Goal: Contribute content: Add original content to the website for others to see

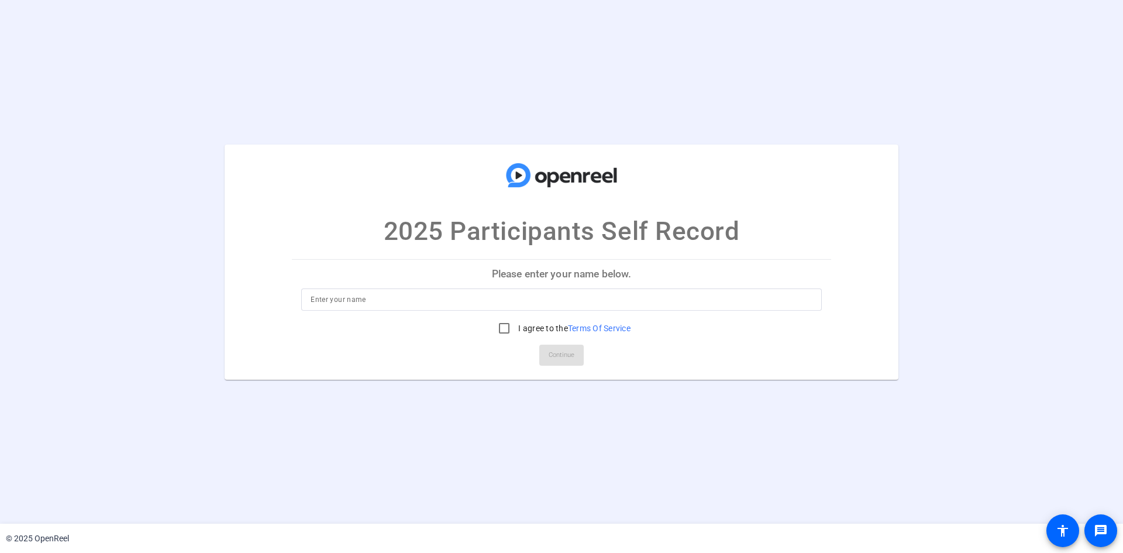
click at [405, 294] on input at bounding box center [562, 299] width 502 height 14
type input "[PERSON_NAME]"
click at [500, 329] on input "I agree to the Terms Of Service" at bounding box center [503, 327] width 23 height 23
checkbox input "true"
click at [564, 361] on span "Continue" at bounding box center [562, 355] width 26 height 18
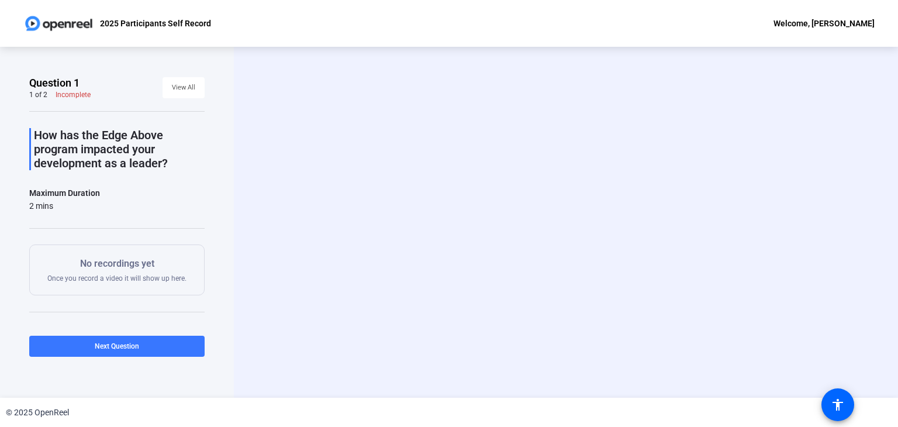
click at [895, 289] on div "Start Recording person Hide Overlay flip Flip Camera question_mark Question Cam…" at bounding box center [566, 222] width 664 height 351
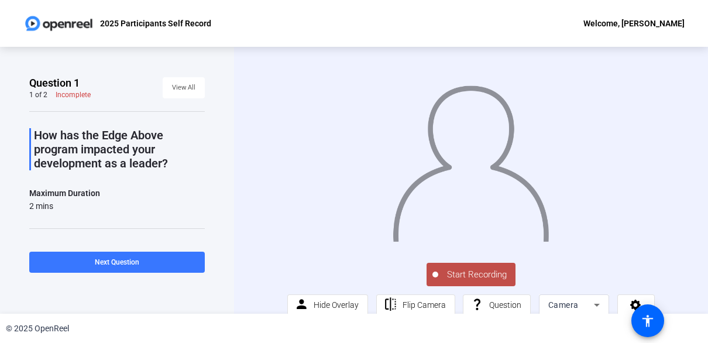
click at [464, 279] on span "Start Recording" at bounding box center [476, 274] width 77 height 13
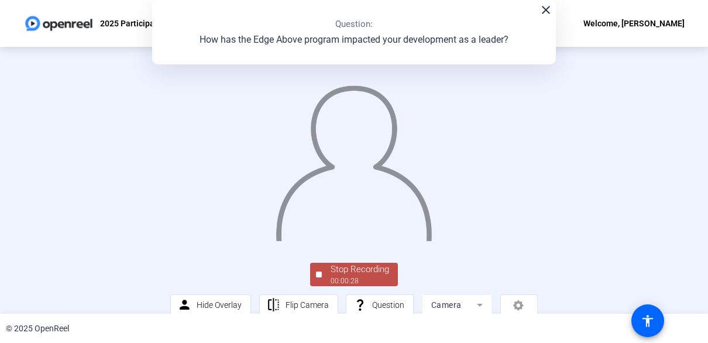
click at [364, 278] on div "00:00:28" at bounding box center [359, 280] width 58 height 11
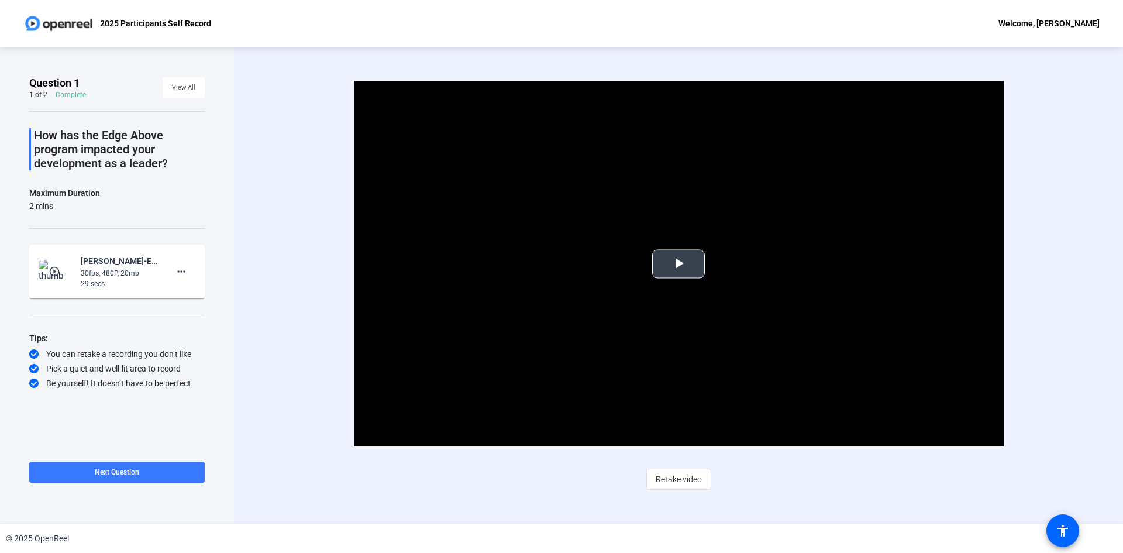
click at [678, 264] on span "Video Player" at bounding box center [678, 264] width 0 height 0
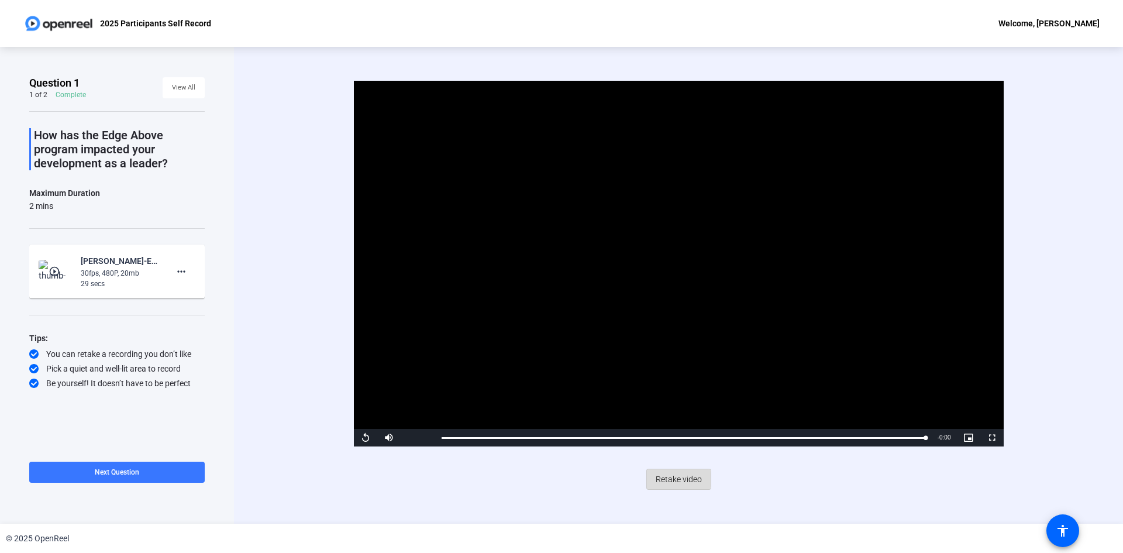
click at [672, 479] on span "Retake video" at bounding box center [679, 479] width 46 height 22
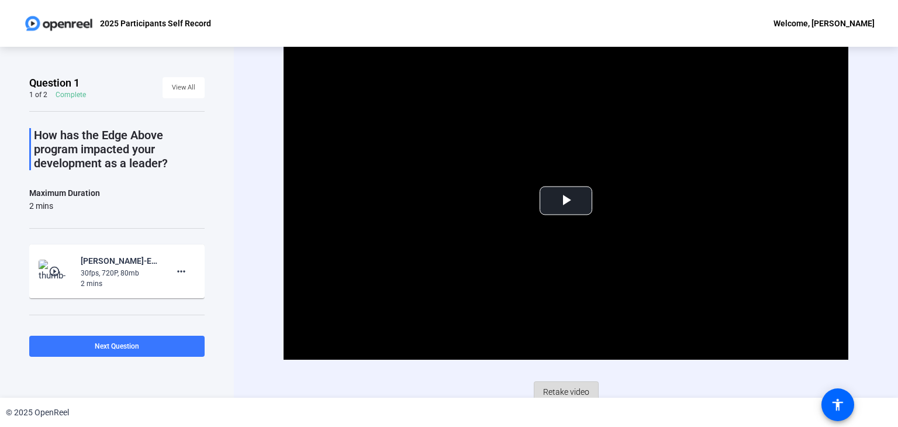
click at [564, 385] on span "Retake video" at bounding box center [566, 392] width 46 height 22
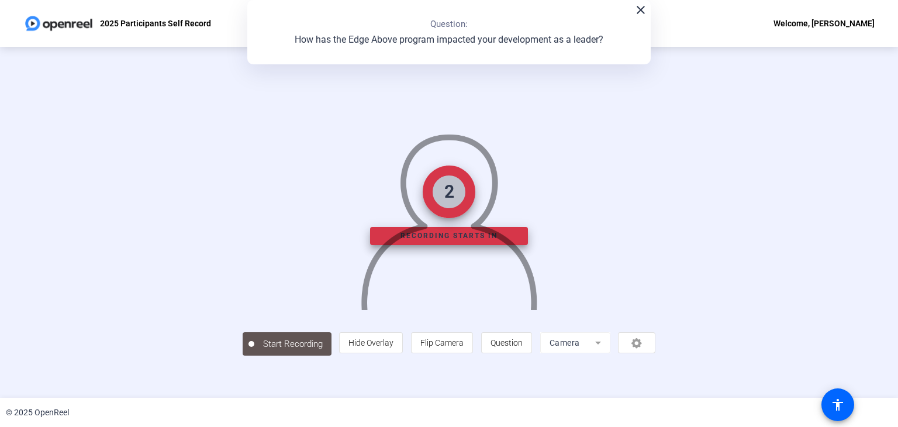
click at [452, 188] on div "2" at bounding box center [449, 192] width 53 height 53
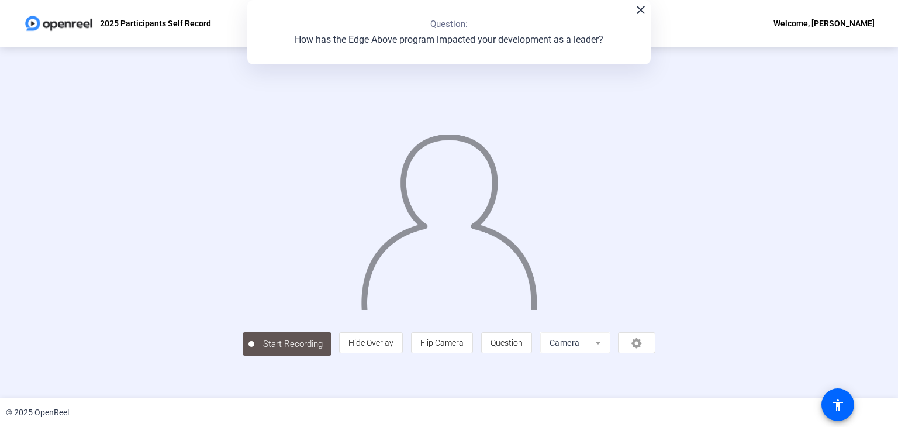
click at [449, 233] on img at bounding box center [449, 216] width 179 height 186
click at [641, 18] on div "close Question: How has the Edge Above program impacted your development as a l…" at bounding box center [449, 32] width 404 height 64
click at [636, 12] on mat-icon "close" at bounding box center [641, 10] width 14 height 14
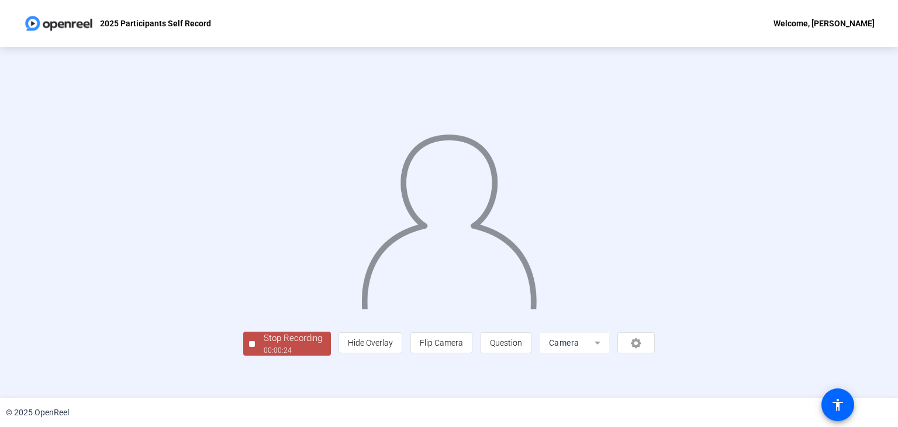
scroll to position [35, 0]
click at [264, 345] on div "Stop Recording" at bounding box center [293, 338] width 58 height 13
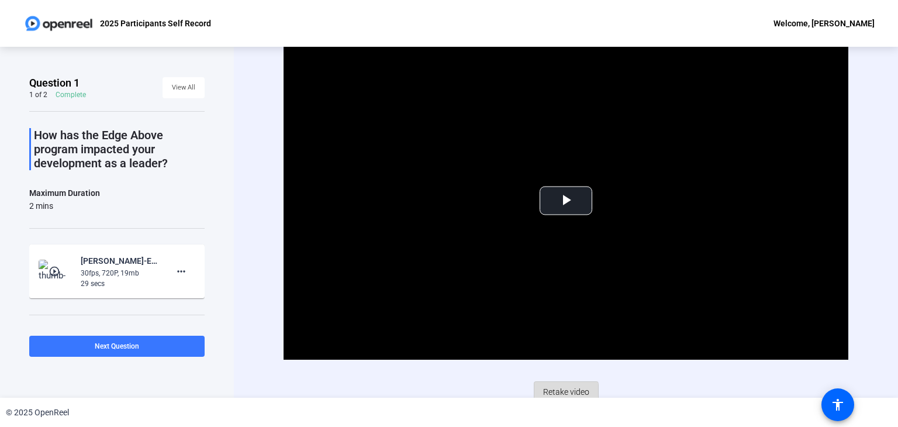
click at [553, 390] on span "Retake video" at bounding box center [566, 392] width 46 height 22
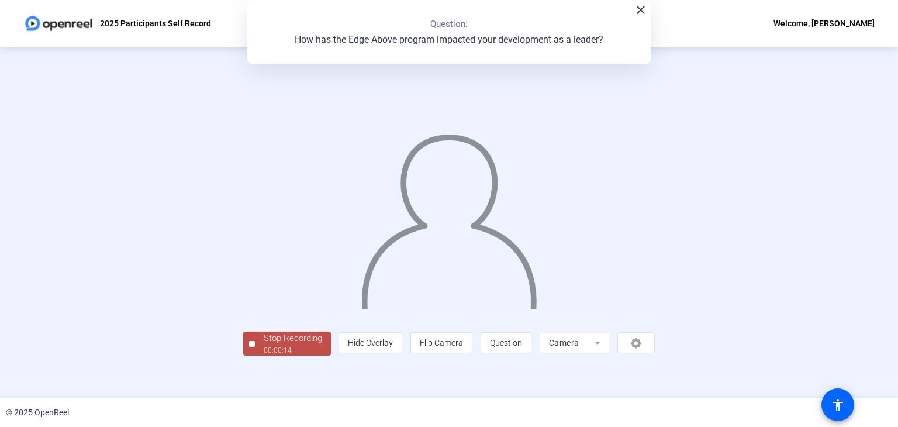
scroll to position [35, 0]
click at [264, 356] on div "00:01:47" at bounding box center [293, 350] width 58 height 11
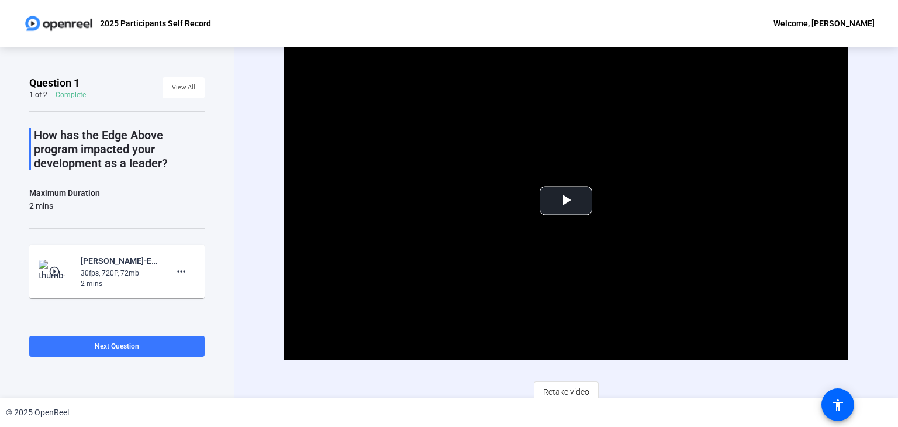
scroll to position [7, 0]
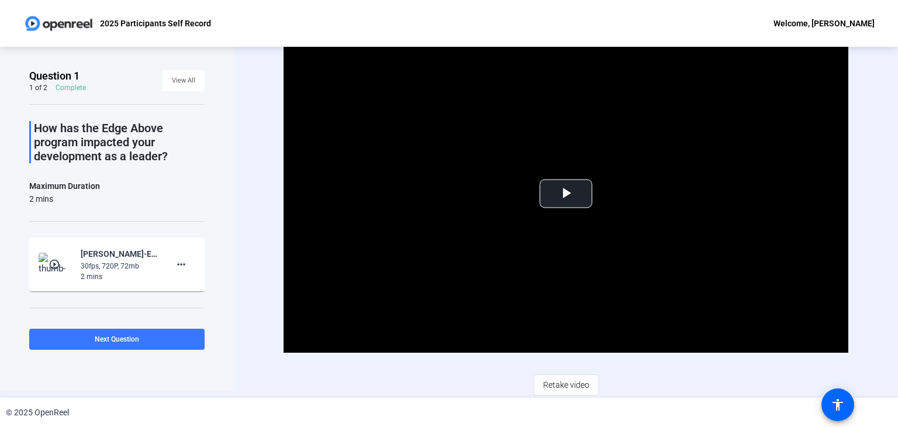
click at [563, 368] on div "Video Player is loading. Play Video Play Mute Current Time 0:00 / Duration 1:47…" at bounding box center [566, 215] width 565 height 361
click at [560, 380] on span "Retake video" at bounding box center [566, 385] width 46 height 22
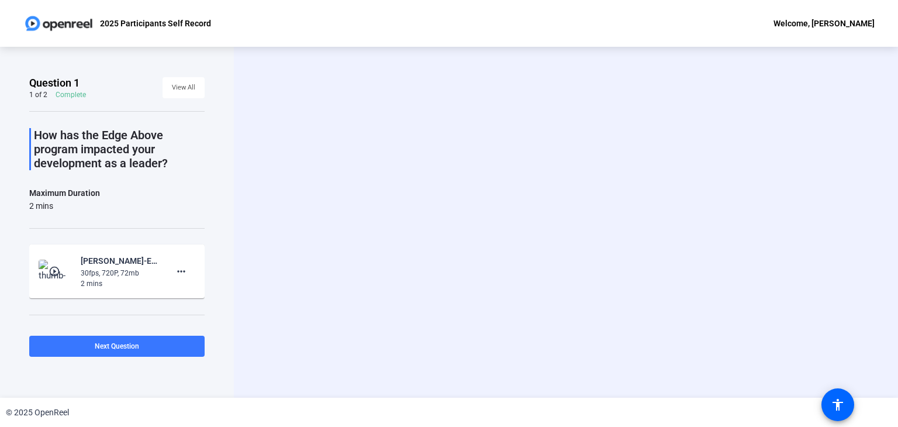
scroll to position [0, 0]
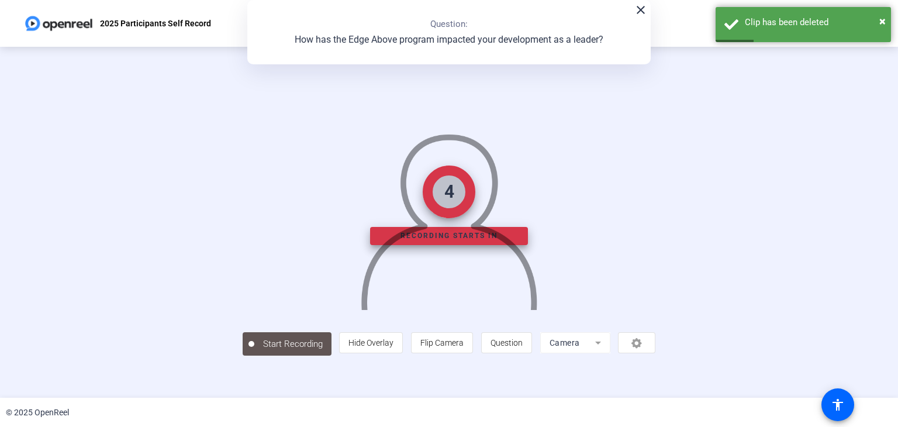
click at [891, 391] on div "4 Recording starts in Start Recording person Hide Overlay flip Flip Camera ques…" at bounding box center [449, 222] width 898 height 351
click at [891, 391] on div "3 Recording starts in Start Recording person Hide Overlay flip Flip Camera ques…" at bounding box center [449, 222] width 898 height 351
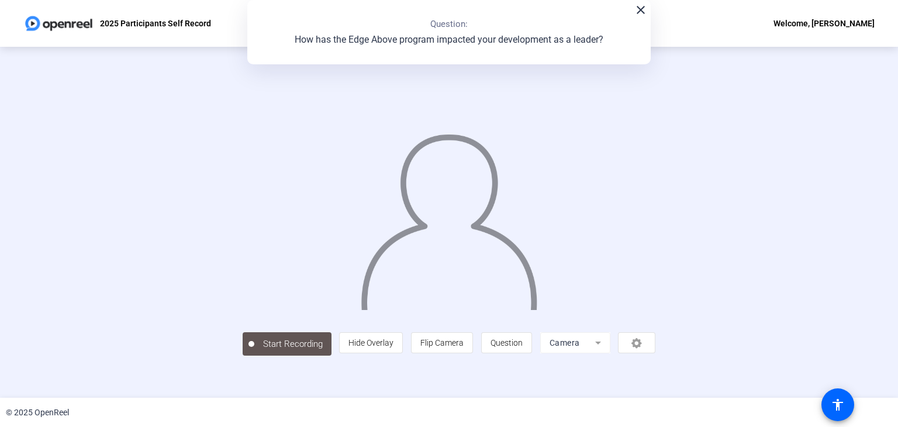
scroll to position [35, 0]
click at [264, 356] on div "00:00:31" at bounding box center [293, 350] width 58 height 11
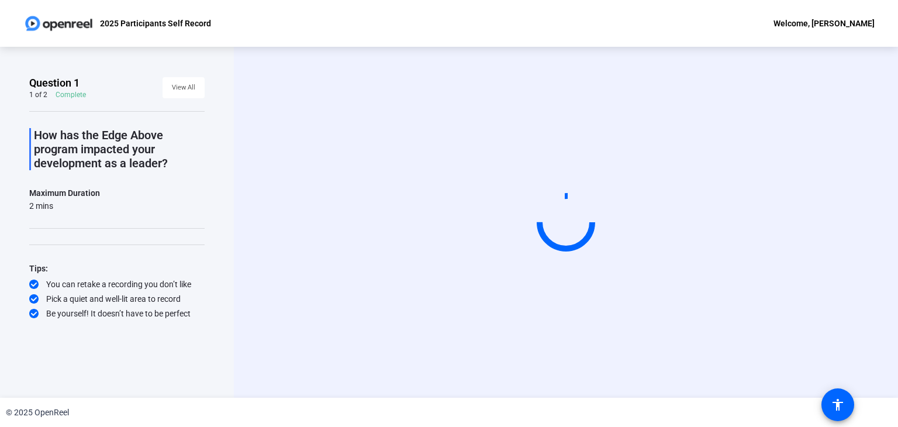
scroll to position [0, 0]
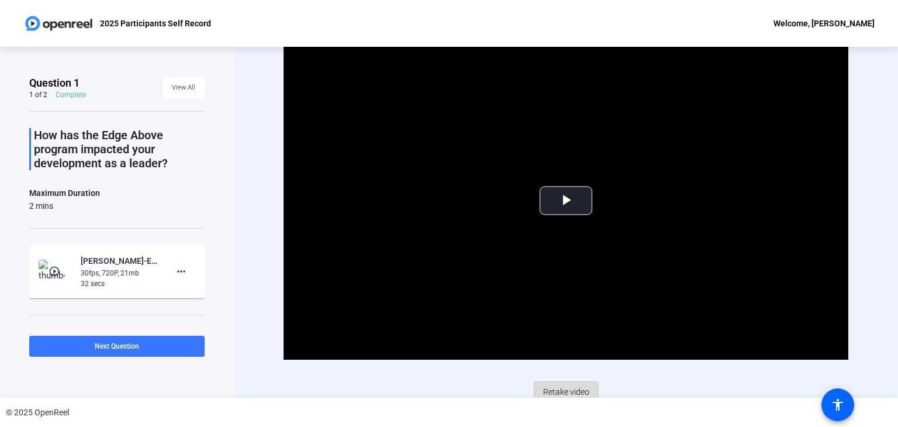
click at [561, 389] on span "Retake video" at bounding box center [566, 392] width 46 height 22
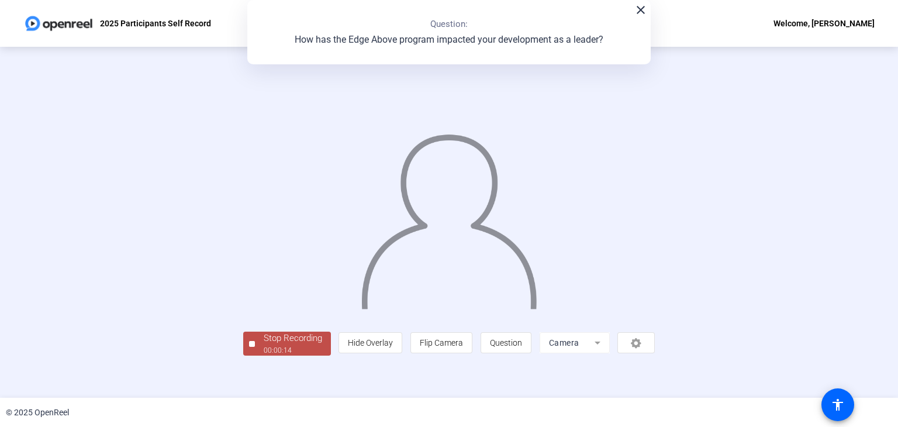
scroll to position [35, 0]
click at [255, 356] on span "Stop Recording 00:00:16" at bounding box center [293, 344] width 76 height 24
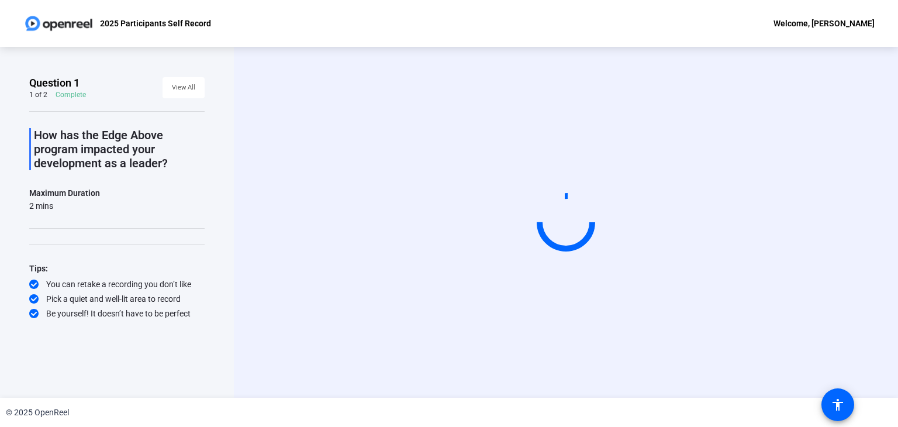
scroll to position [0, 0]
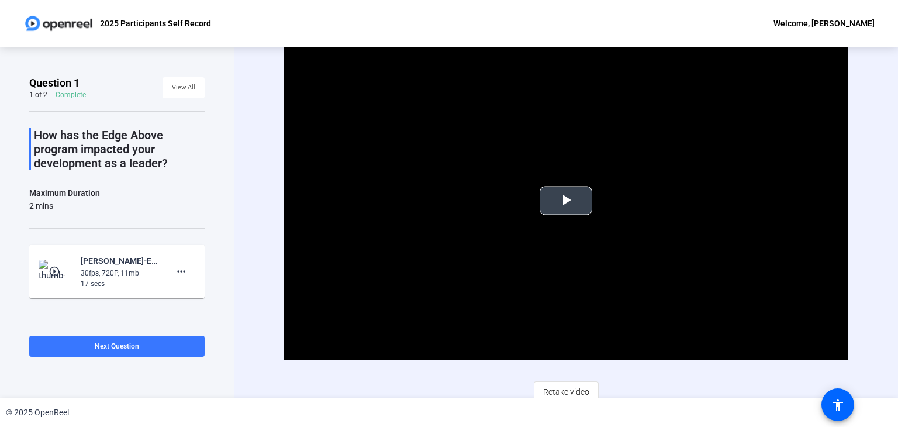
click at [566, 201] on span "Video Player" at bounding box center [566, 201] width 0 height 0
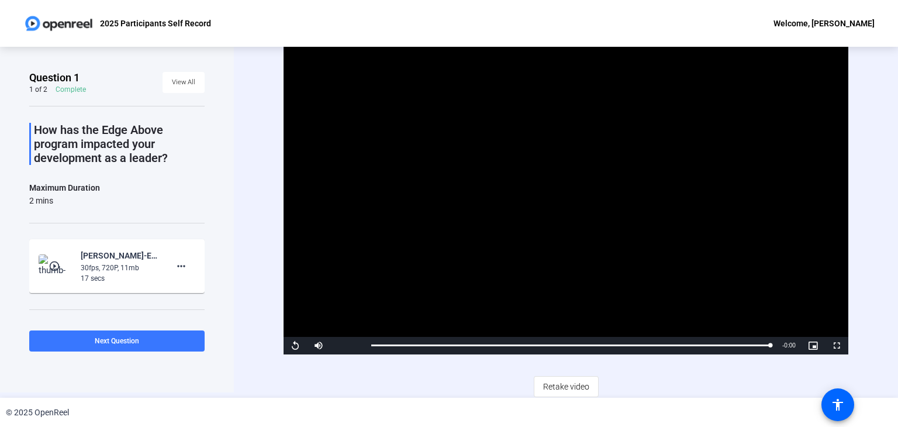
scroll to position [7, 0]
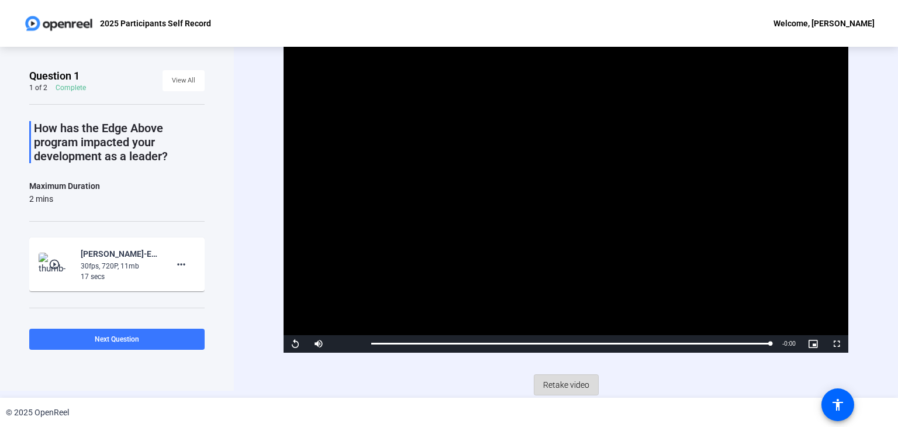
click at [565, 384] on span "Retake video" at bounding box center [566, 385] width 46 height 22
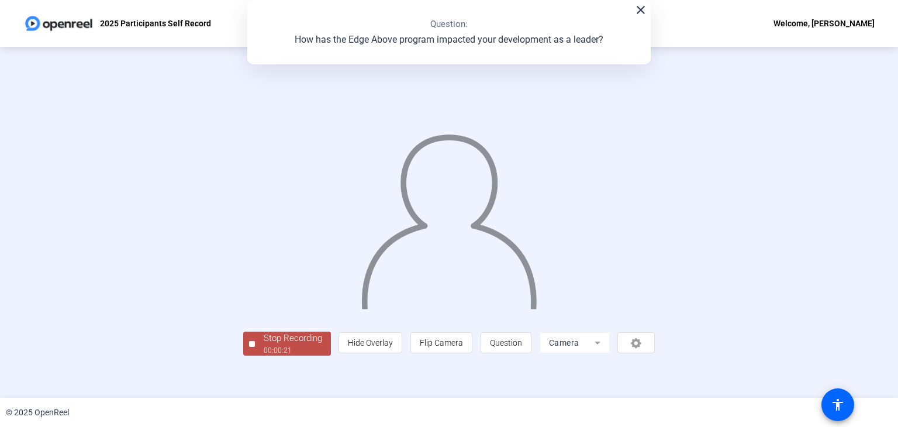
click at [849, 297] on div "Stop Recording 00:00:21 person Hide Overlay flip Flip Camera question_mark Ques…" at bounding box center [449, 222] width 898 height 351
click at [264, 345] on div "Stop Recording" at bounding box center [293, 338] width 58 height 13
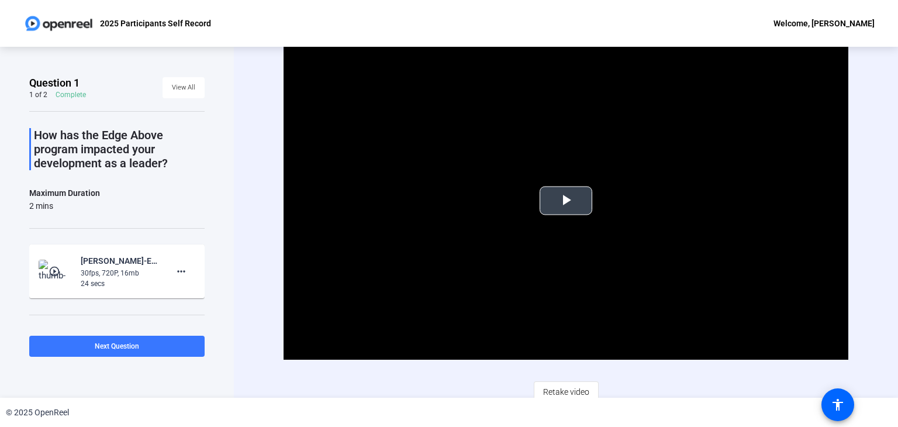
scroll to position [7, 0]
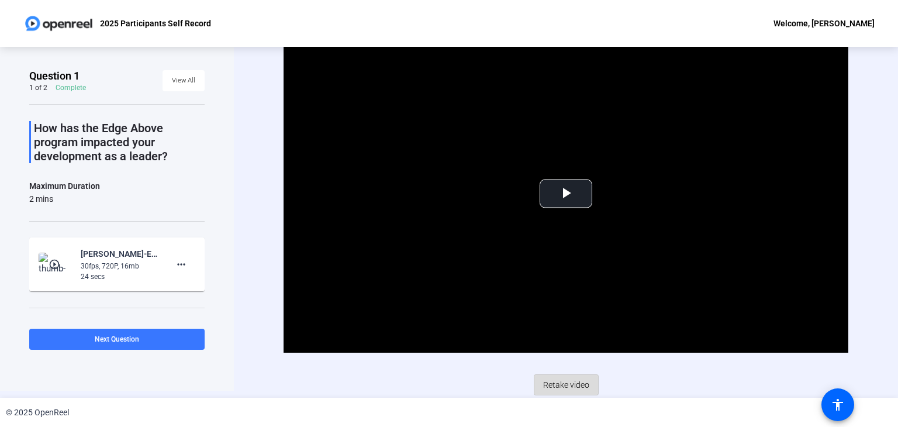
click at [566, 386] on span "Retake video" at bounding box center [566, 385] width 46 height 22
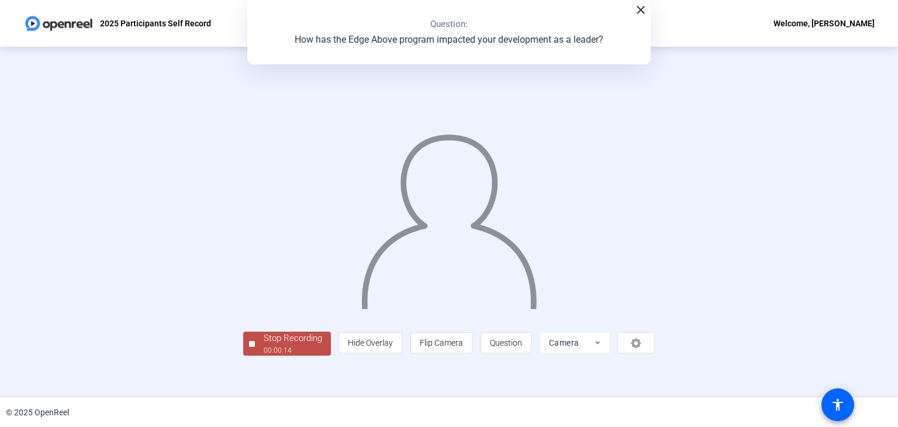
click at [501, 298] on img at bounding box center [449, 216] width 178 height 185
click at [264, 345] on div "Stop Recording" at bounding box center [293, 338] width 58 height 13
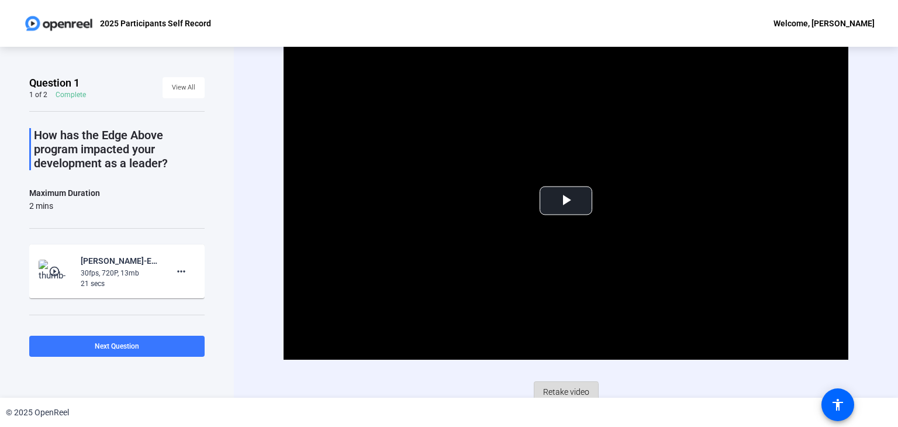
click at [562, 391] on span "Retake video" at bounding box center [566, 392] width 46 height 22
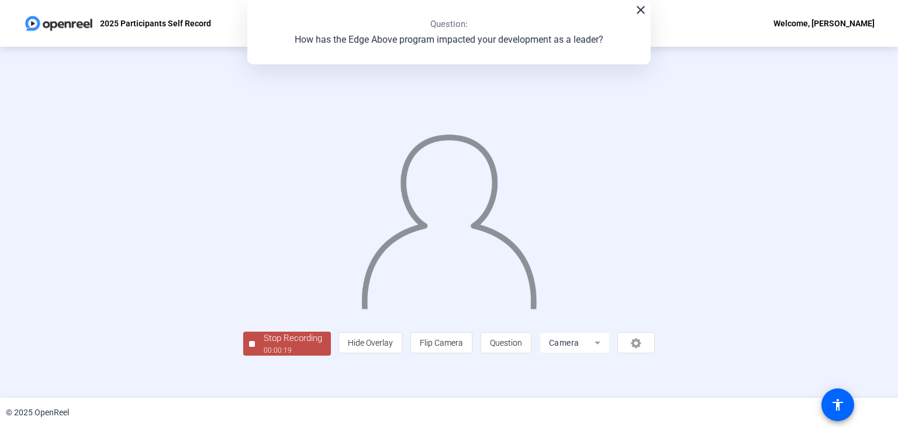
scroll to position [35, 0]
click at [264, 356] on div "00:00:21" at bounding box center [293, 350] width 58 height 11
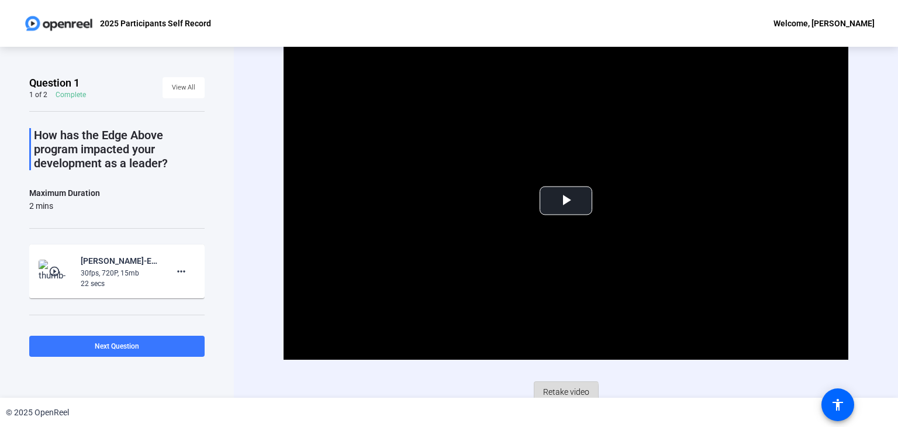
click at [559, 391] on span "Retake video" at bounding box center [566, 392] width 46 height 22
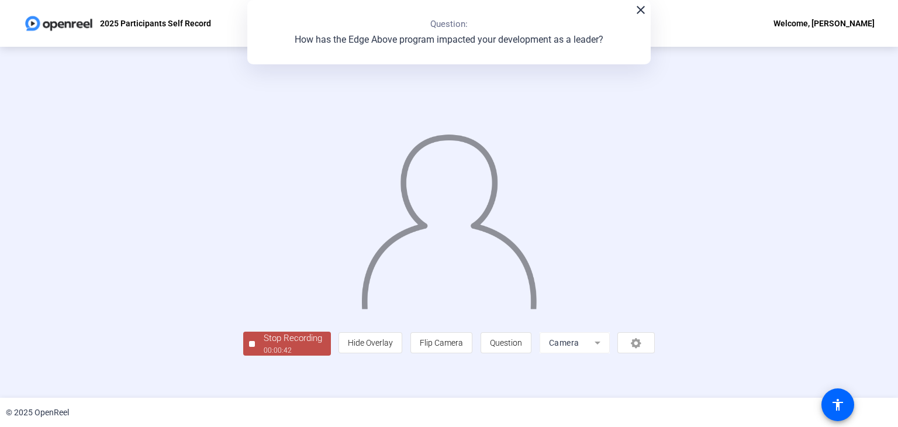
click at [850, 363] on div "Stop Recording 00:00:42 person Hide Overlay flip Flip Camera question_mark Ques…" at bounding box center [449, 222] width 898 height 351
click at [264, 345] on div "Stop Recording" at bounding box center [293, 338] width 58 height 13
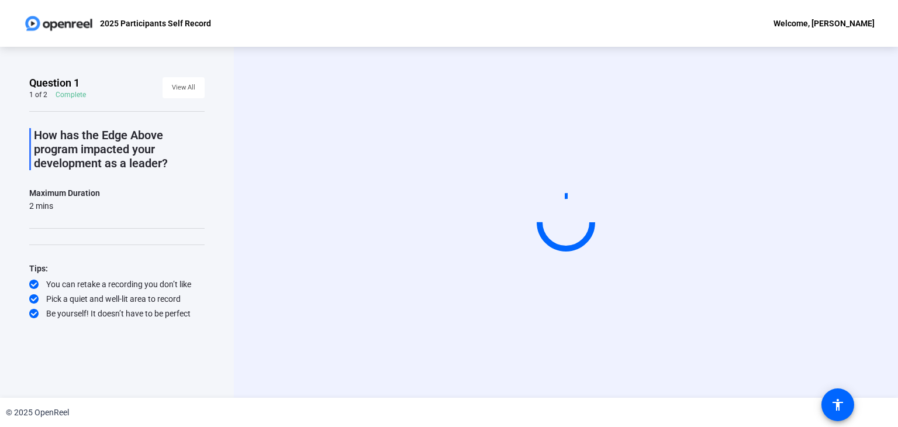
scroll to position [0, 0]
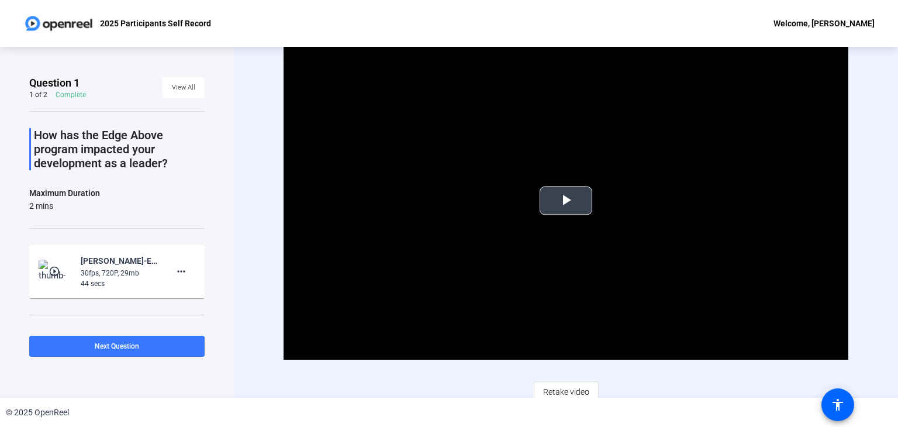
click at [566, 201] on span "Video Player" at bounding box center [566, 201] width 0 height 0
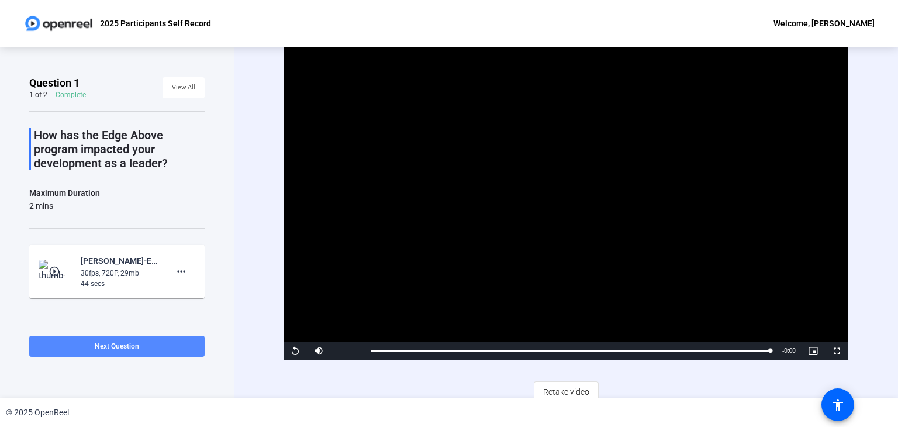
click at [126, 343] on span "Next Question" at bounding box center [117, 346] width 44 height 8
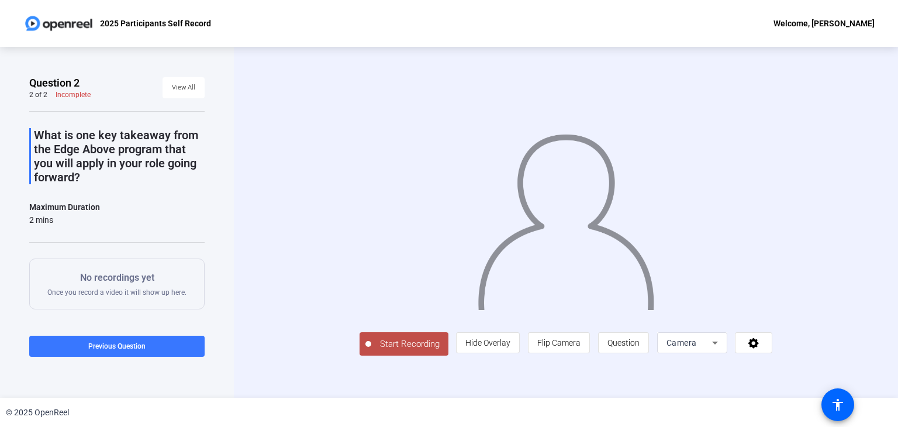
click at [371, 351] on span "Start Recording" at bounding box center [409, 343] width 77 height 13
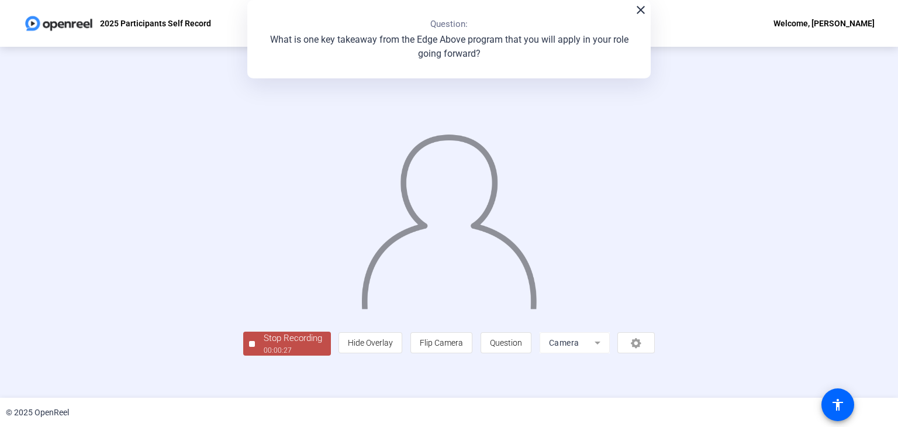
click at [895, 398] on div "© 2025 OpenReel" at bounding box center [449, 412] width 898 height 29
drag, startPoint x: 895, startPoint y: 398, endPoint x: 883, endPoint y: 396, distance: 12.4
click at [883, 396] on div "2025 Participants Self Record Welcome, [PERSON_NAME] Question 2 2 of 2 Complete…" at bounding box center [449, 213] width 898 height 427
drag, startPoint x: 883, startPoint y: 396, endPoint x: 894, endPoint y: 392, distance: 11.7
click at [894, 392] on div "Question 2 2 of 2 Complete View All What is one key takeaway from the Edge Abov…" at bounding box center [449, 222] width 898 height 351
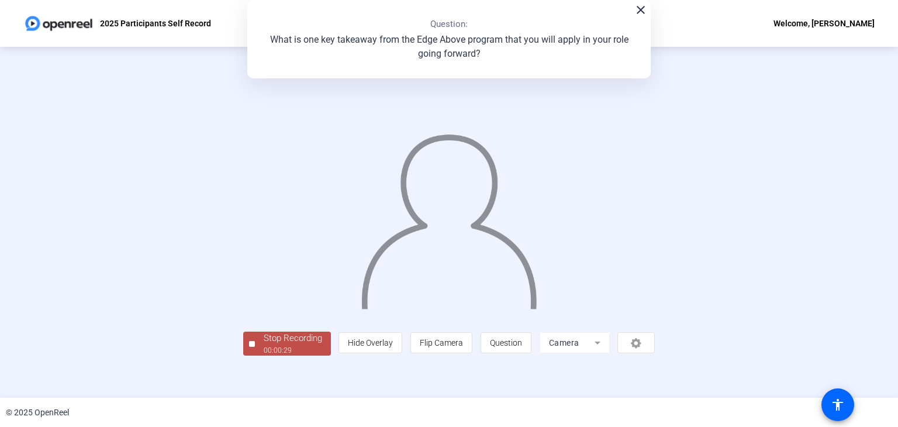
scroll to position [35, 0]
click at [264, 345] on div "Stop Recording" at bounding box center [293, 338] width 58 height 13
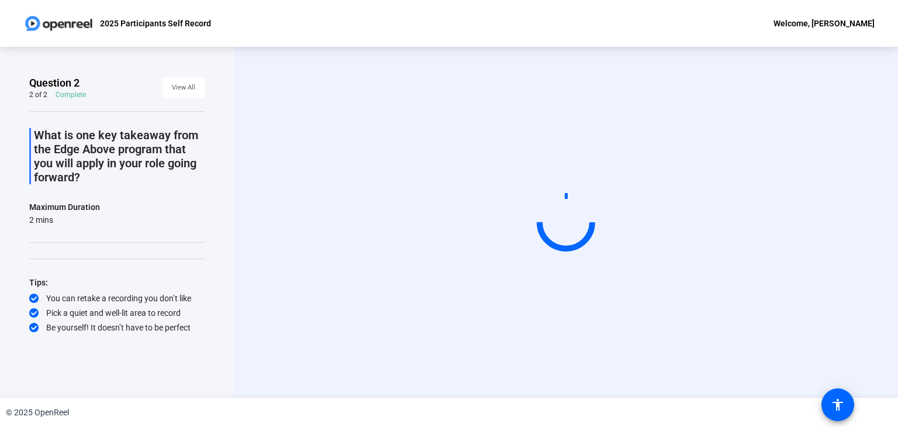
scroll to position [0, 0]
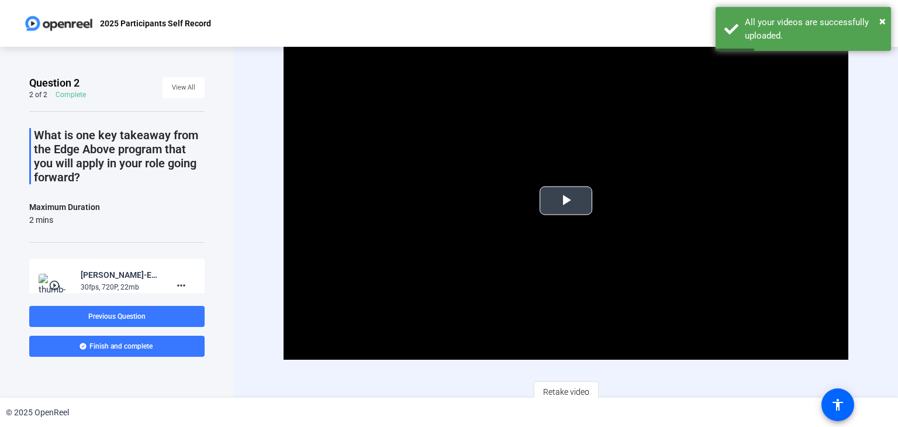
click at [566, 201] on span "Video Player" at bounding box center [566, 201] width 0 height 0
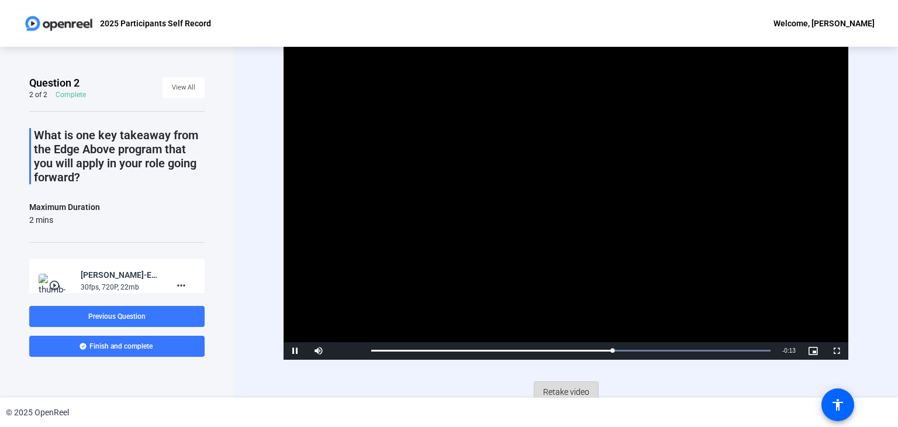
click at [559, 388] on span "Retake video" at bounding box center [566, 392] width 46 height 22
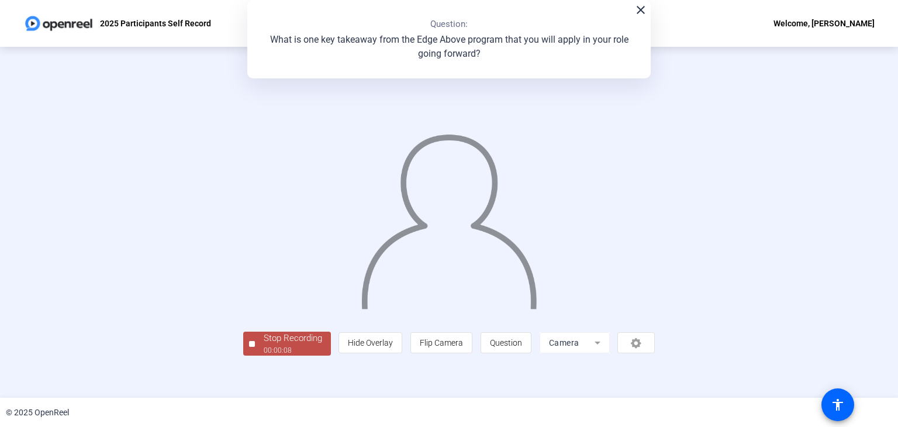
click at [656, 286] on div at bounding box center [449, 205] width 412 height 232
click at [264, 345] on div "Stop Recording" at bounding box center [293, 338] width 58 height 13
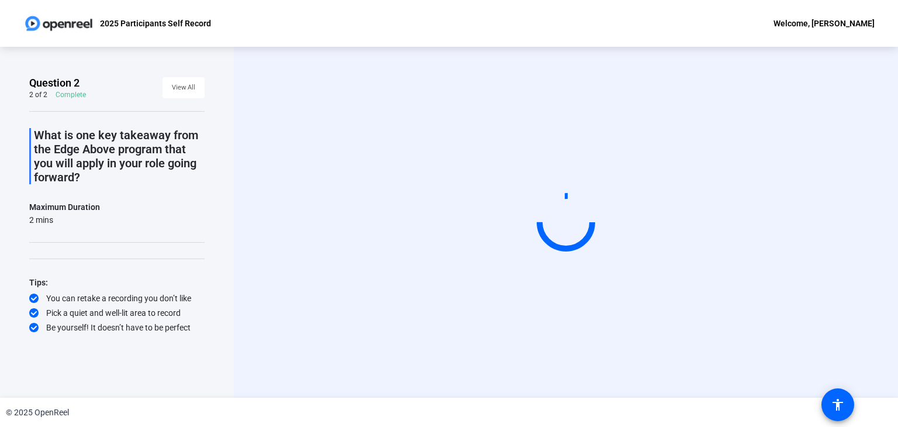
scroll to position [0, 0]
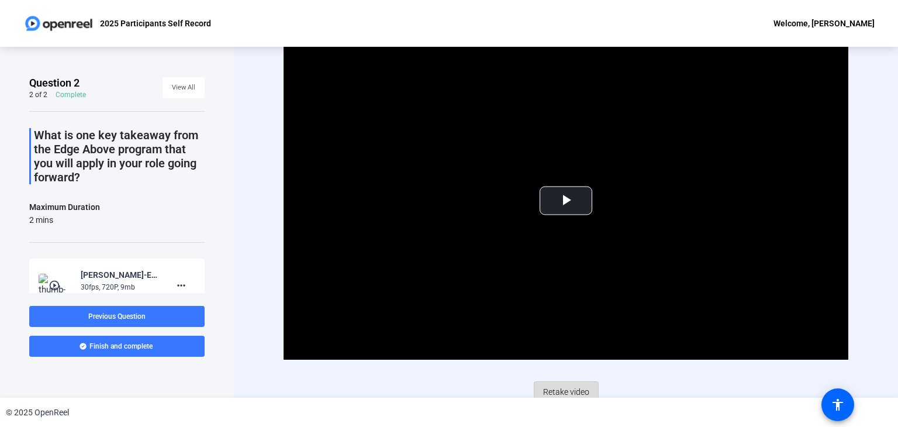
click at [564, 390] on span "Retake video" at bounding box center [566, 392] width 46 height 22
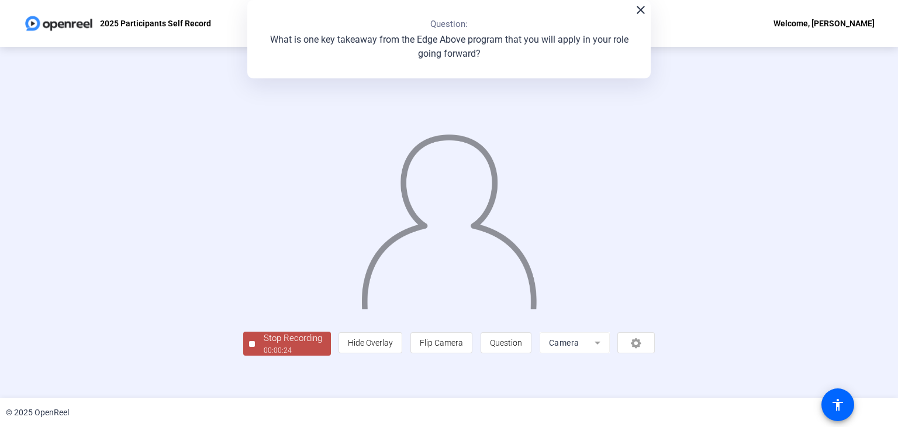
scroll to position [35, 0]
click at [264, 356] on div "00:00:25" at bounding box center [293, 350] width 58 height 11
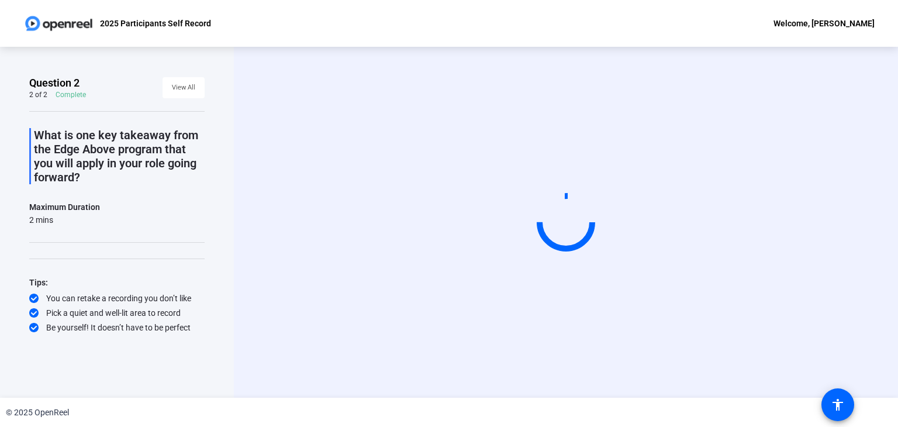
scroll to position [0, 0]
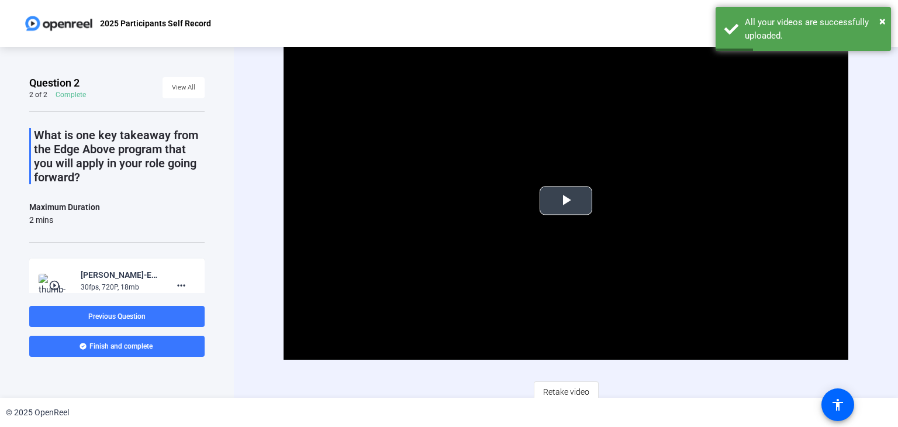
click at [566, 201] on span "Video Player" at bounding box center [566, 201] width 0 height 0
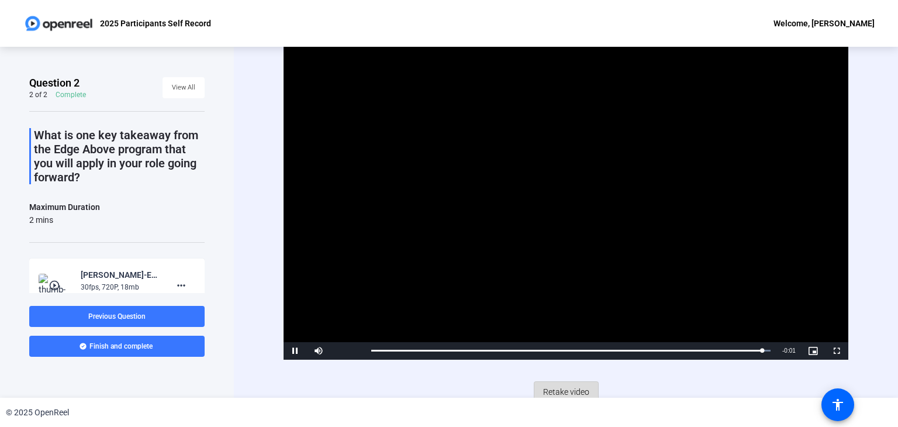
click at [567, 390] on span "Retake video" at bounding box center [566, 392] width 46 height 22
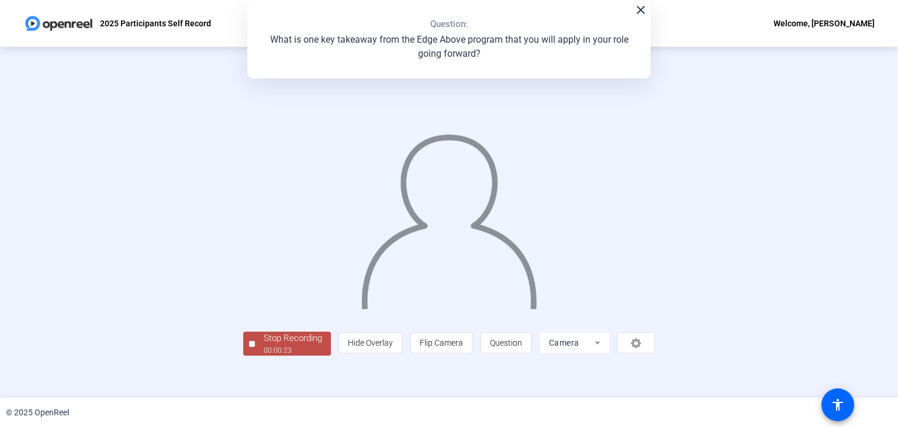
scroll to position [35, 0]
click at [264, 345] on div "Stop Recording" at bounding box center [293, 338] width 58 height 13
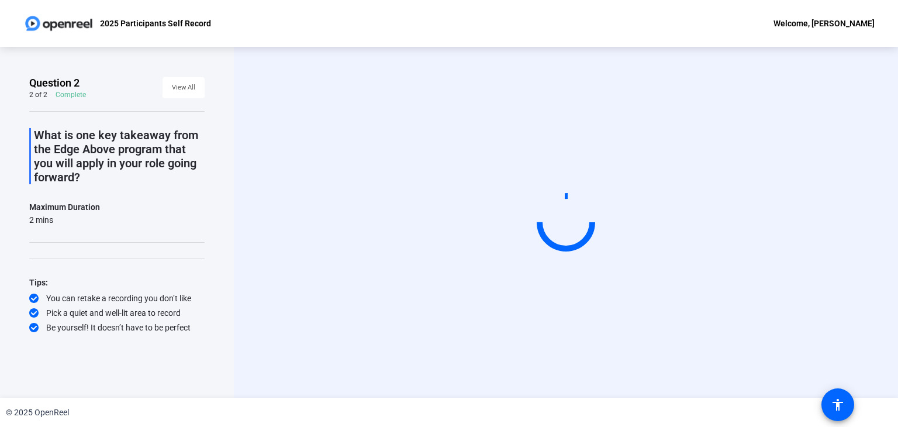
scroll to position [0, 0]
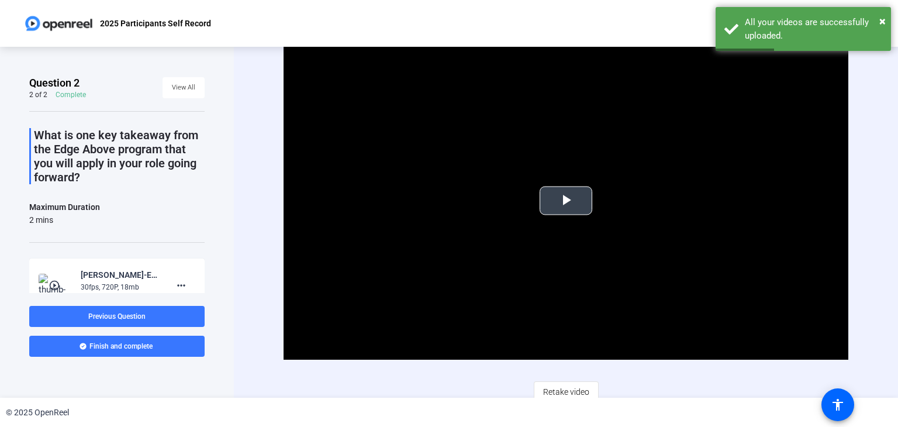
click at [566, 201] on span "Video Player" at bounding box center [566, 201] width 0 height 0
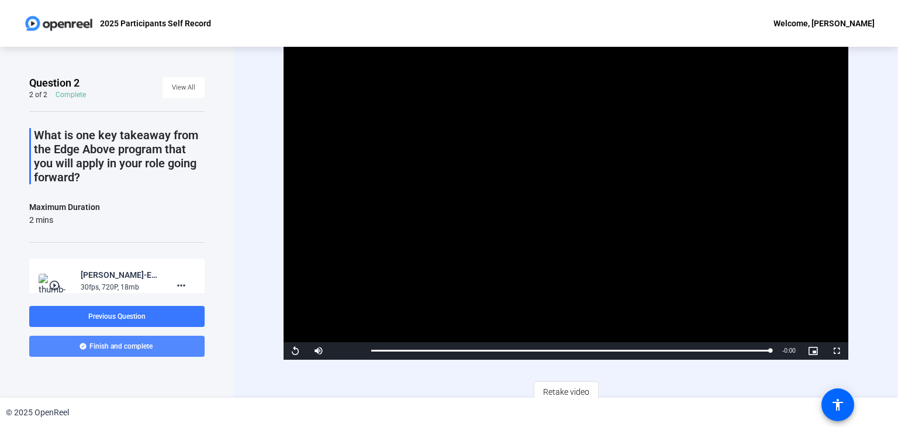
click at [93, 343] on span "Finish and complete" at bounding box center [120, 346] width 63 height 9
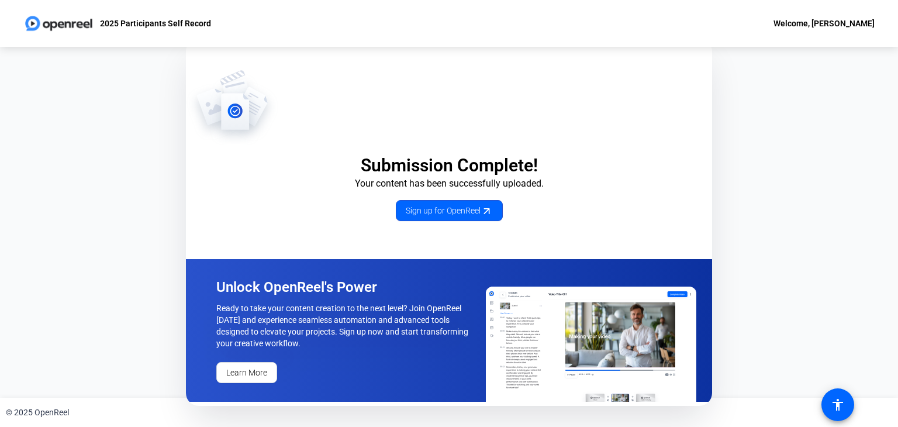
click at [623, 342] on img at bounding box center [591, 344] width 211 height 115
click at [897, 356] on div "Submission Complete! Your content has been successfully uploaded. Sign up for O…" at bounding box center [449, 222] width 898 height 351
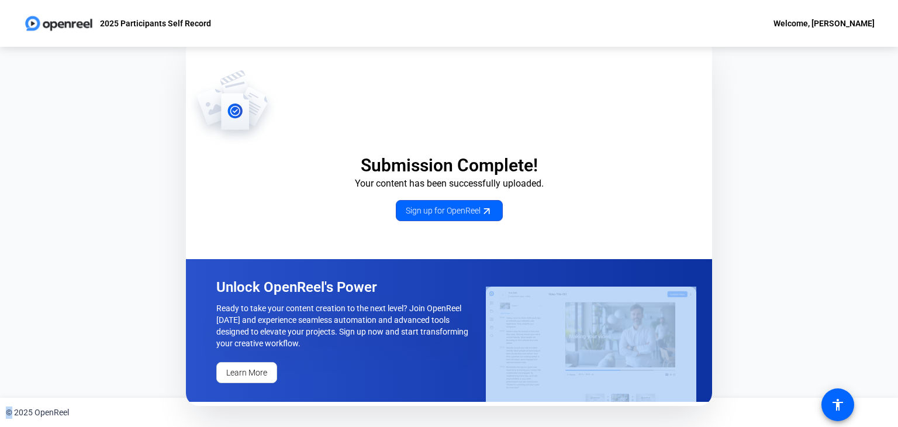
click at [897, 356] on div "Submission Complete! Your content has been successfully uploaded. Sign up for O…" at bounding box center [449, 222] width 898 height 351
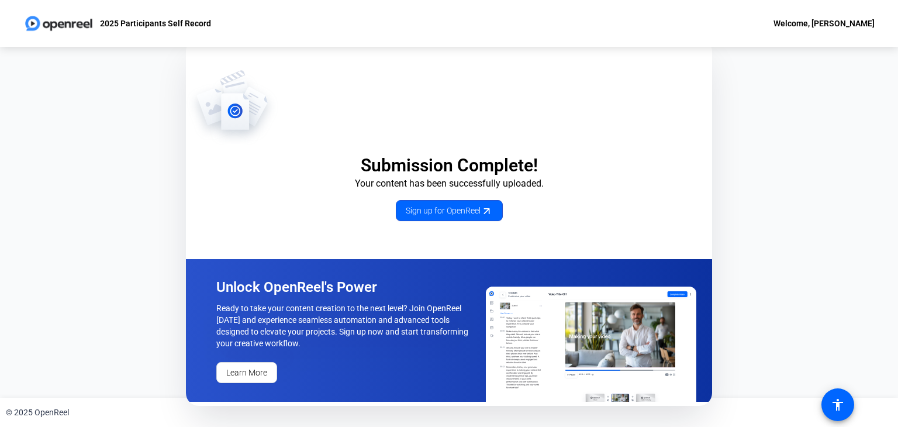
click at [664, 190] on div "Submission Complete! Your content has been successfully uploaded. Sign up for O…" at bounding box center [449, 145] width 526 height 152
click at [484, 255] on div "Submission Complete! Your content has been successfully uploaded. Sign up for O…" at bounding box center [449, 222] width 526 height 367
click at [798, 240] on div "Submission Complete! Your content has been successfully uploaded. Sign up for O…" at bounding box center [449, 222] width 898 height 351
